Goal: Task Accomplishment & Management: Use online tool/utility

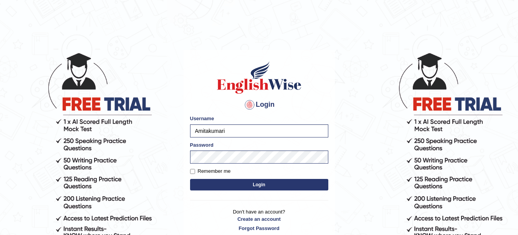
click at [223, 185] on body "Login Please fix the following errors: Username [PERSON_NAME] Password Remember…" at bounding box center [259, 143] width 518 height 235
click at [223, 185] on button "Login" at bounding box center [259, 185] width 138 height 12
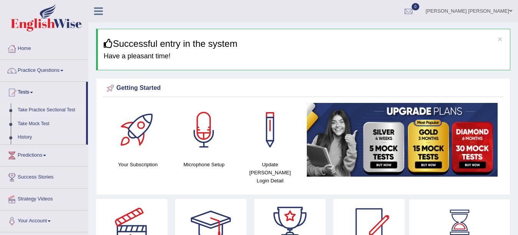
click at [52, 108] on link "Take Practice Sectional Test" at bounding box center [50, 110] width 72 height 14
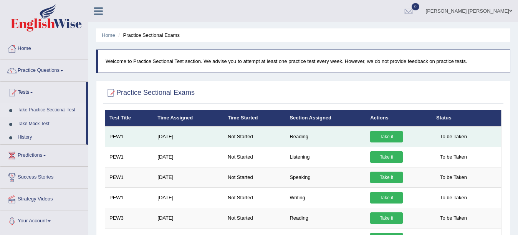
click at [387, 137] on link "Take it" at bounding box center [386, 137] width 33 height 12
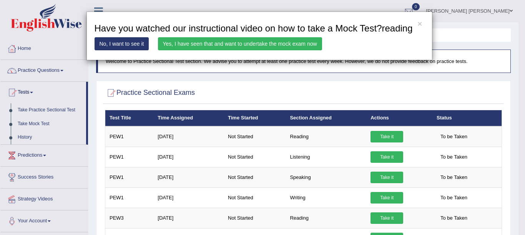
click at [262, 41] on link "Yes, I have seen that and want to undertake the mock exam now" at bounding box center [240, 43] width 164 height 13
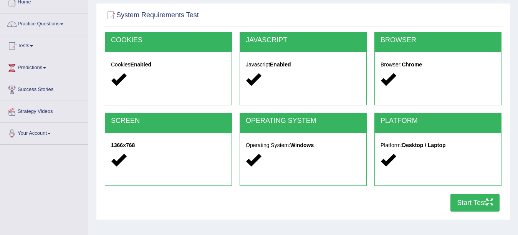
scroll to position [46, 0]
